Goal: Find specific page/section: Find specific page/section

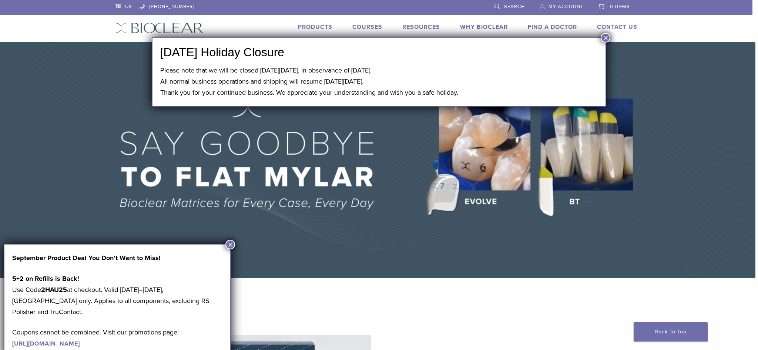
click at [664, 107] on img at bounding box center [376, 160] width 758 height 236
click at [606, 37] on button "×" at bounding box center [605, 38] width 10 height 10
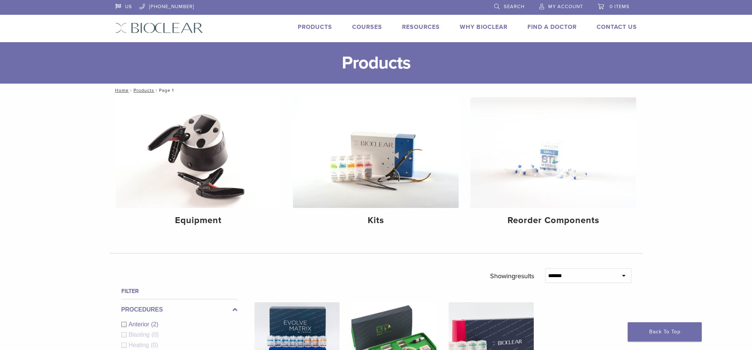
click at [551, 26] on link "Find A Doctor" at bounding box center [552, 26] width 49 height 7
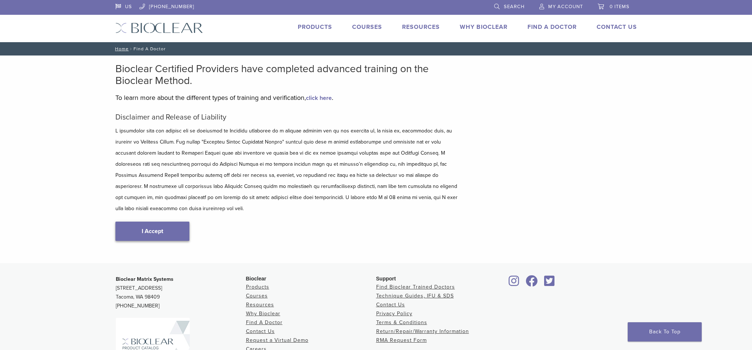
type input "*****"
click at [174, 222] on link "I Accept" at bounding box center [152, 231] width 74 height 19
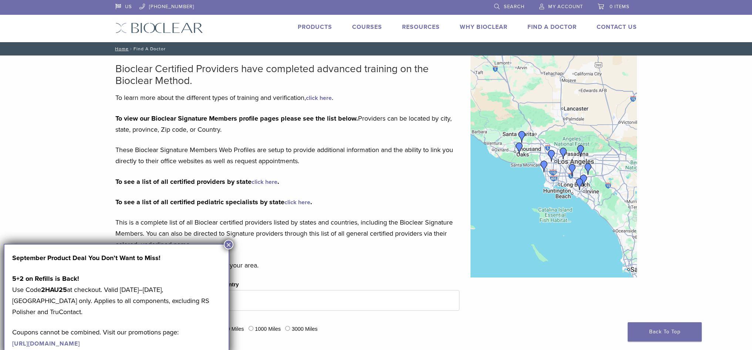
click at [228, 244] on button "×" at bounding box center [229, 245] width 10 height 10
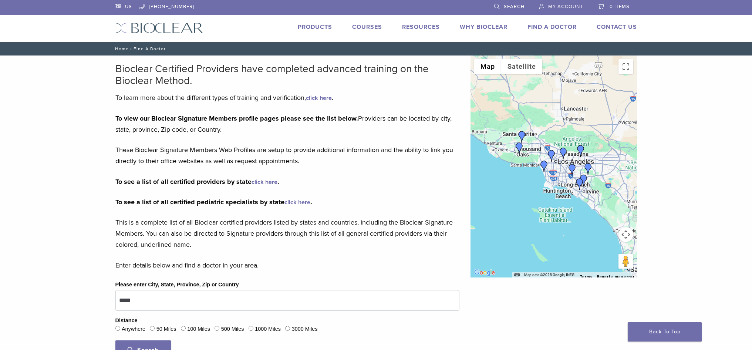
click at [597, 102] on div at bounding box center [554, 166] width 166 height 222
click at [624, 68] on button "Toggle fullscreen view" at bounding box center [626, 66] width 15 height 15
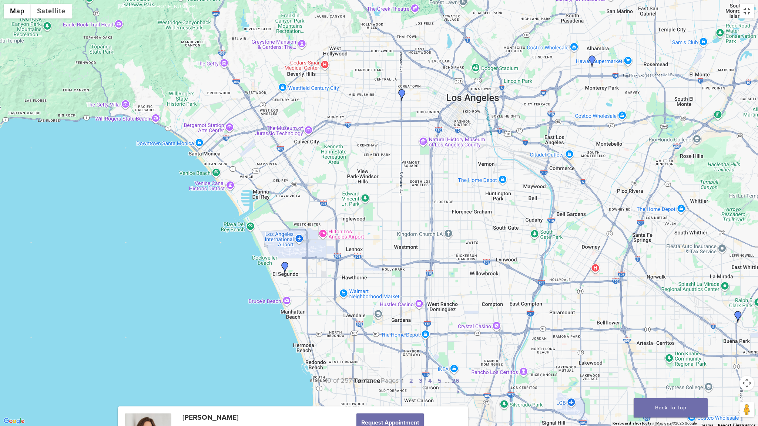
drag, startPoint x: 292, startPoint y: 156, endPoint x: 359, endPoint y: 222, distance: 95.0
click at [359, 225] on div at bounding box center [379, 213] width 758 height 426
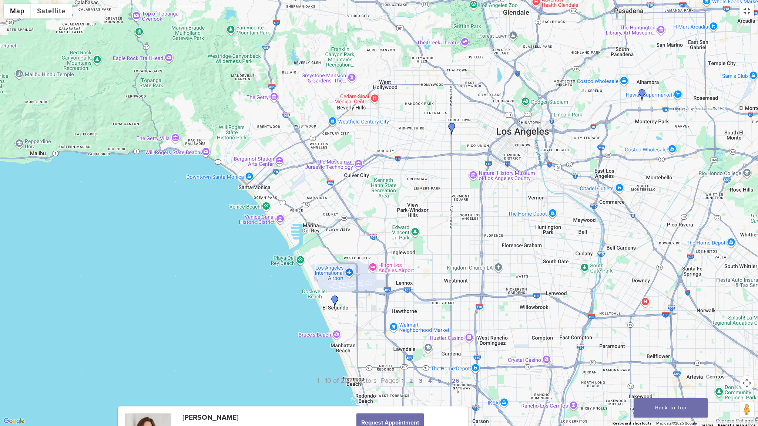
drag, startPoint x: 355, startPoint y: 155, endPoint x: 476, endPoint y: 230, distance: 142.9
click at [476, 233] on div at bounding box center [379, 213] width 758 height 426
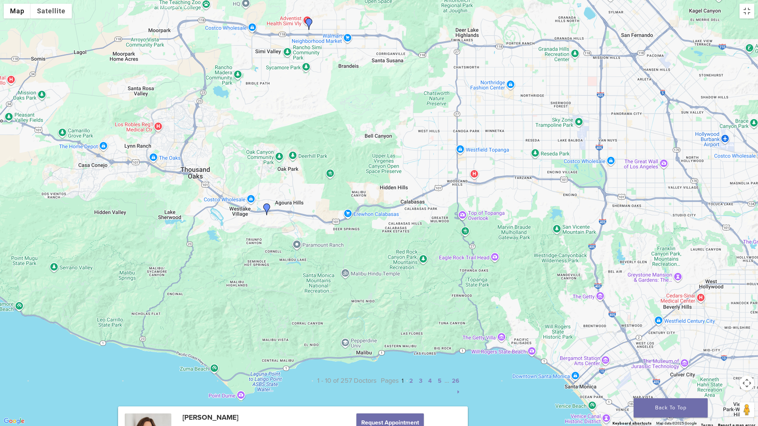
click at [266, 209] on img "Dr. Philip Shindler" at bounding box center [267, 209] width 12 height 12
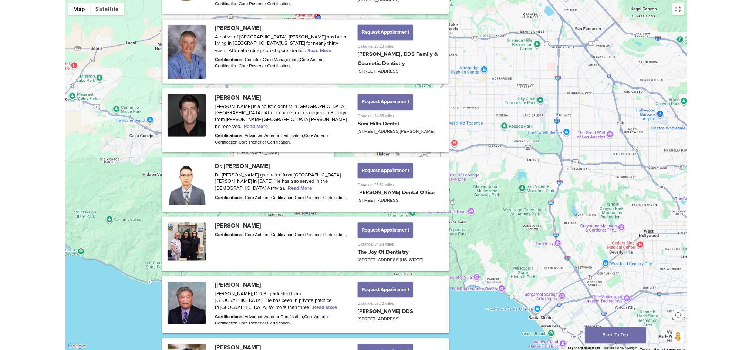
scroll to position [655, 0]
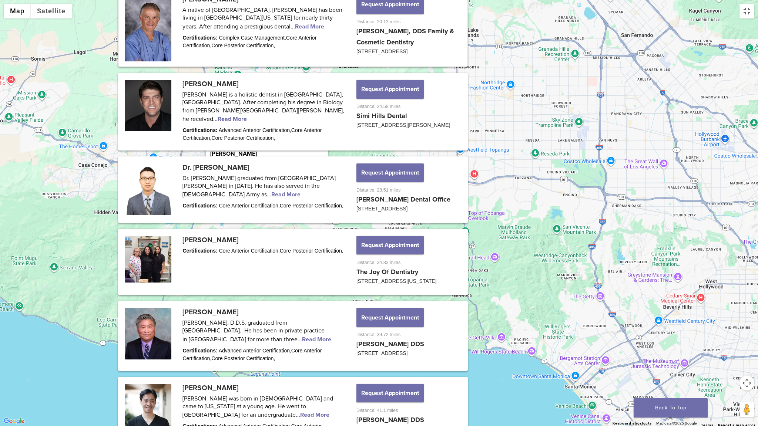
drag, startPoint x: 211, startPoint y: 149, endPoint x: 260, endPoint y: 149, distance: 49.6
click at [260, 149] on div "Dr. Philip Shindler Philip Shindler, DDS Family & Cosmetic Dentistry 30200 Agou…" at bounding box center [267, 165] width 122 height 67
copy p "Dr. Philip Shindler"
click at [320, 134] on button "Close" at bounding box center [319, 141] width 18 height 18
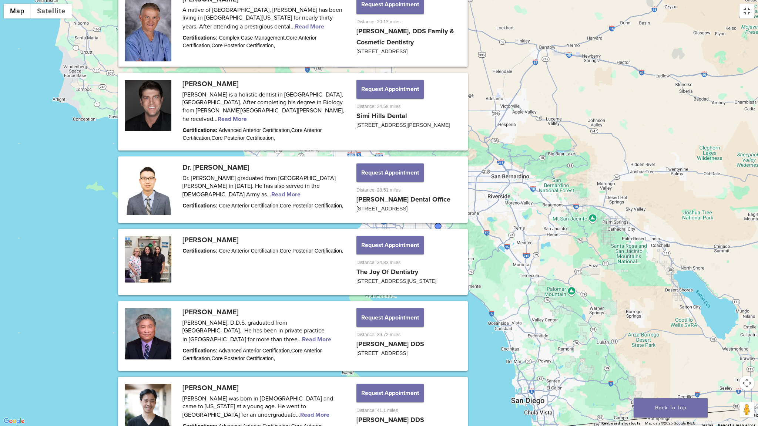
click at [747, 19] on div "To navigate, press the arrow keys." at bounding box center [379, 213] width 758 height 426
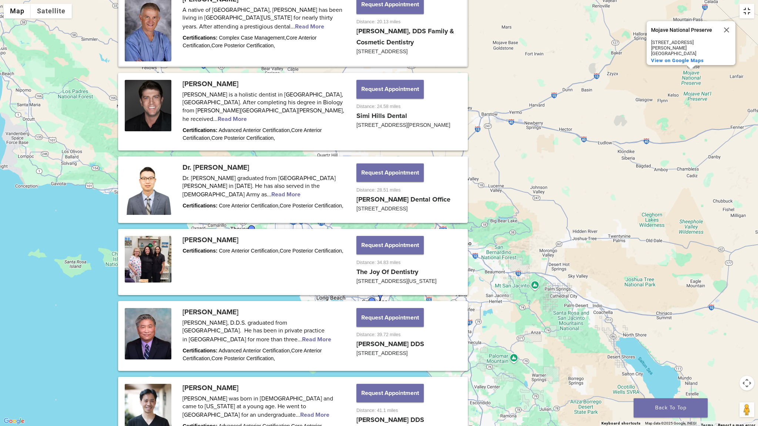
click at [746, 14] on button "Toggle fullscreen view" at bounding box center [746, 11] width 15 height 15
